Goal: Find specific page/section: Find specific page/section

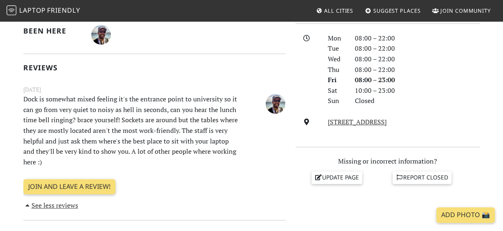
scroll to position [298, 0]
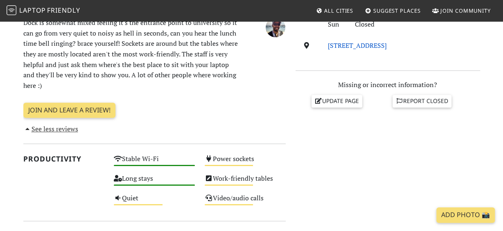
click at [346, 47] on link "Uribitarte Pasealekua, 3, 48001, Bilbao" at bounding box center [357, 45] width 59 height 9
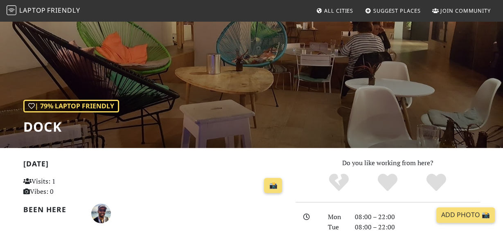
scroll to position [0, 0]
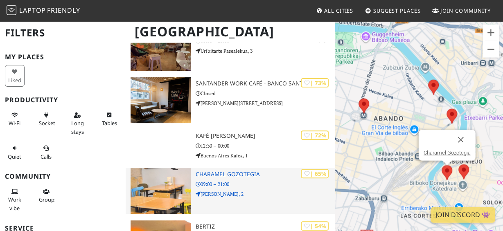
scroll to position [58, 0]
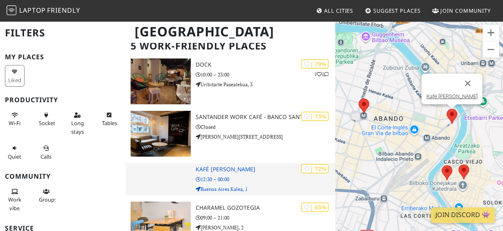
click at [161, 175] on div at bounding box center [161, 179] width 70 height 32
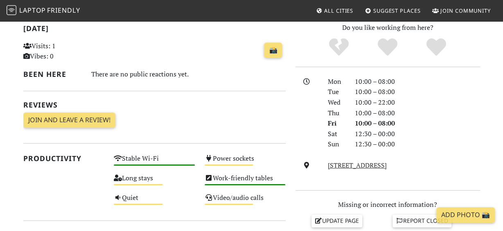
scroll to position [170, 0]
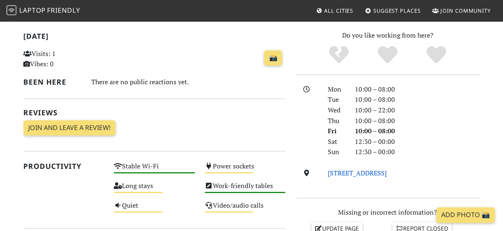
click at [371, 174] on link "[STREET_ADDRESS]" at bounding box center [357, 173] width 59 height 9
